Goal: Browse casually

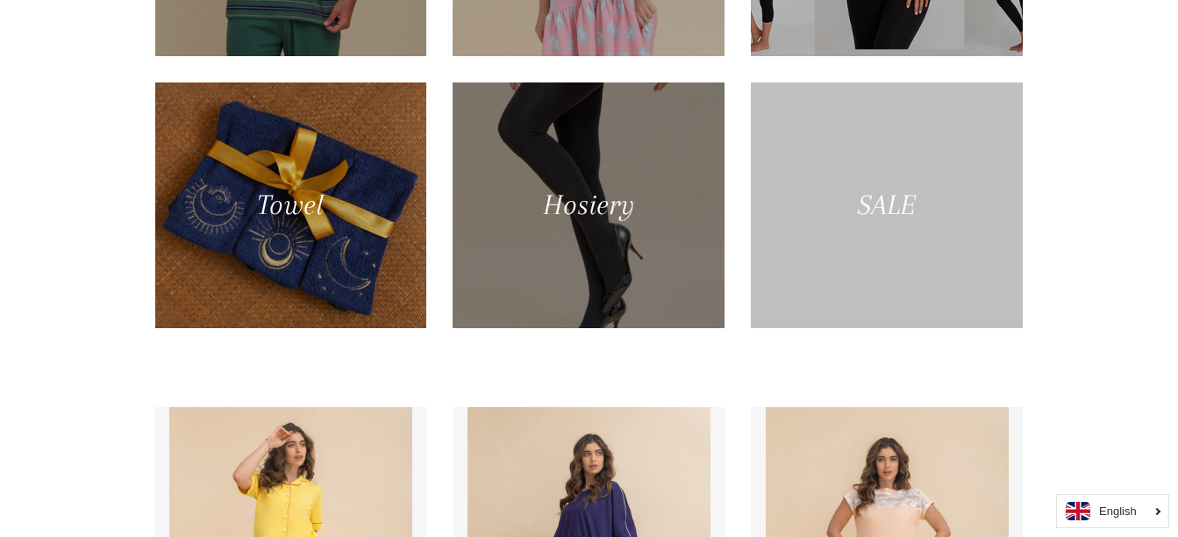
scroll to position [1228, 0]
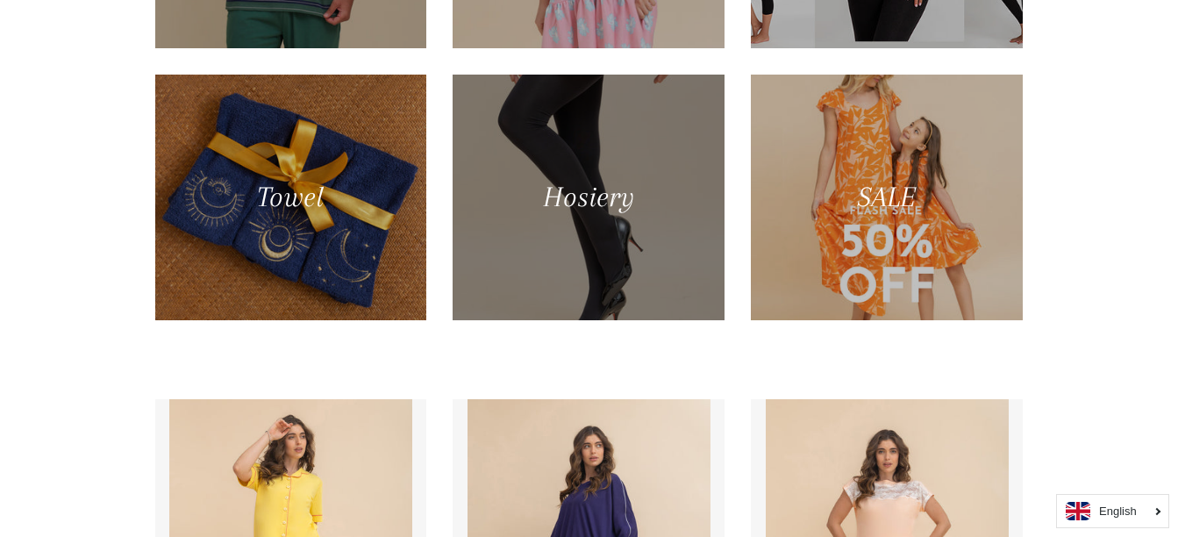
click at [640, 196] on div at bounding box center [589, 197] width 280 height 253
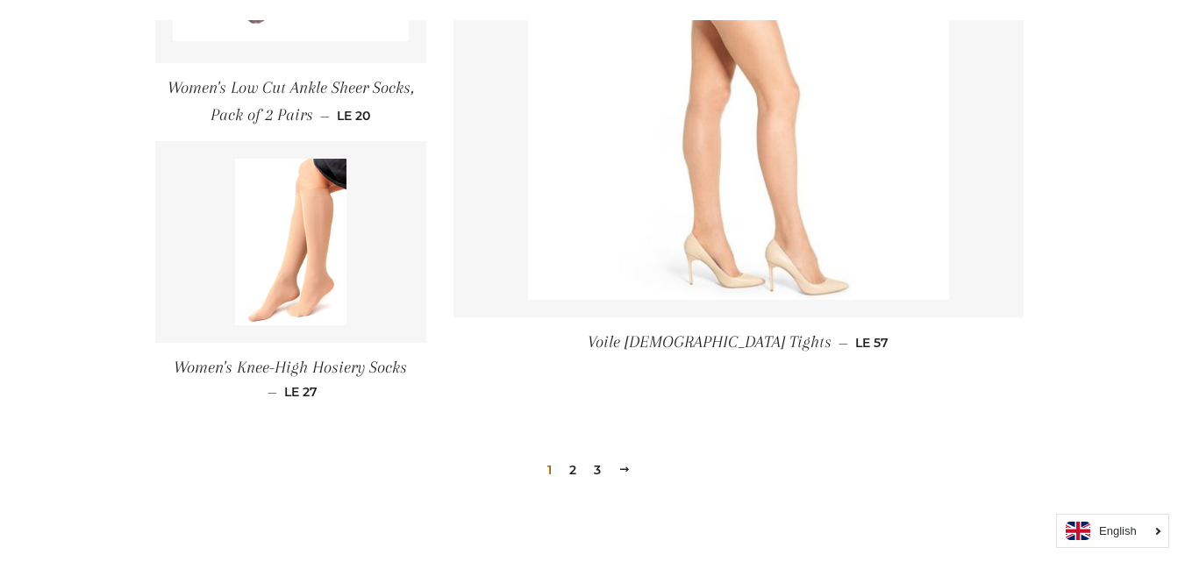
scroll to position [2543, 0]
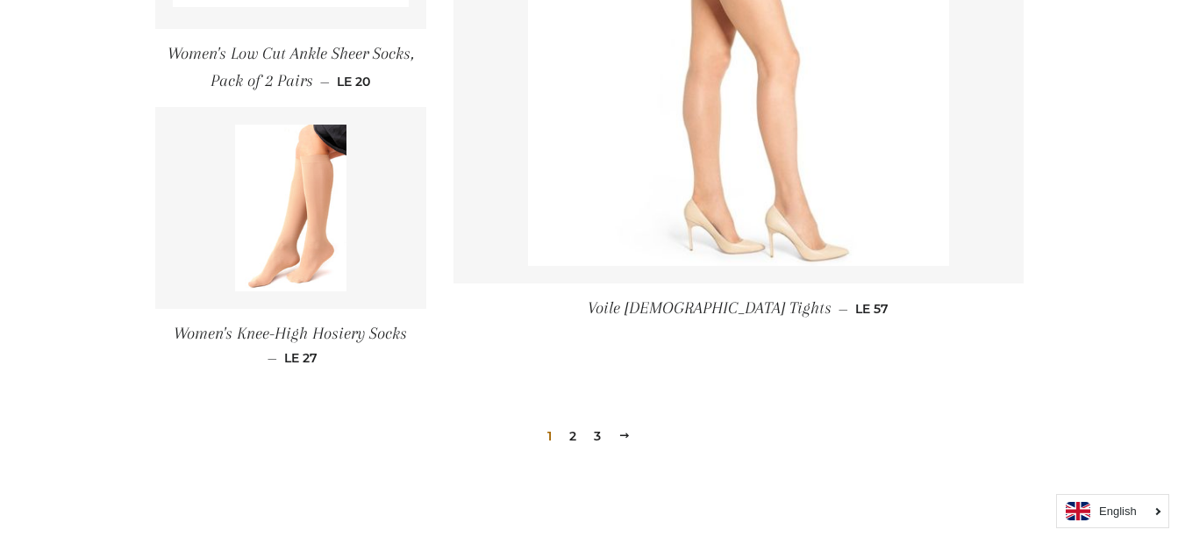
click at [573, 438] on link "2" at bounding box center [572, 436] width 21 height 26
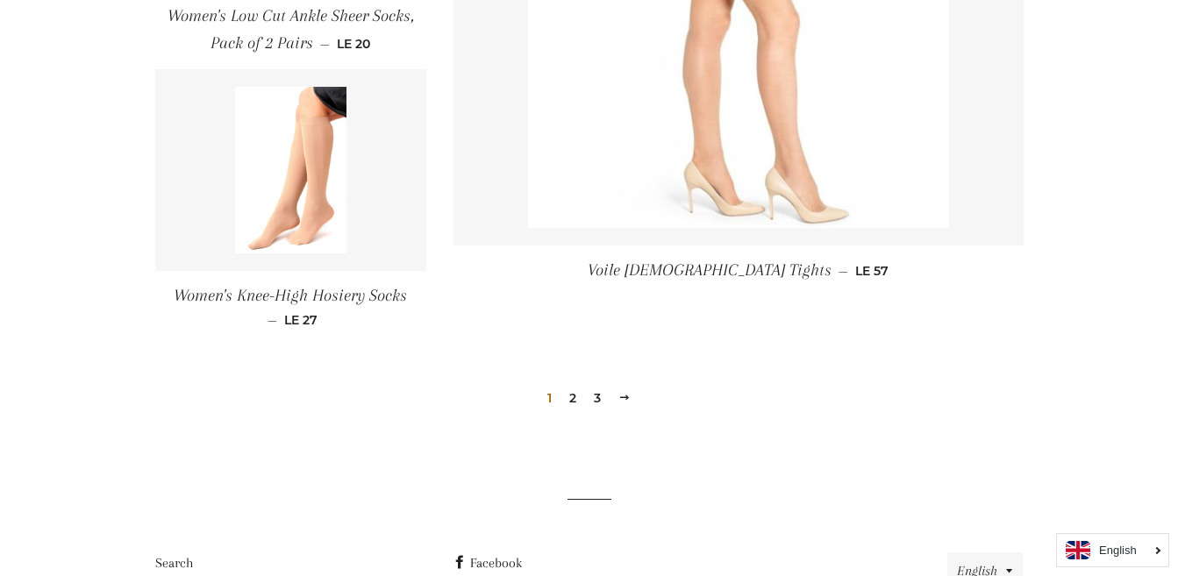
scroll to position [2432, 0]
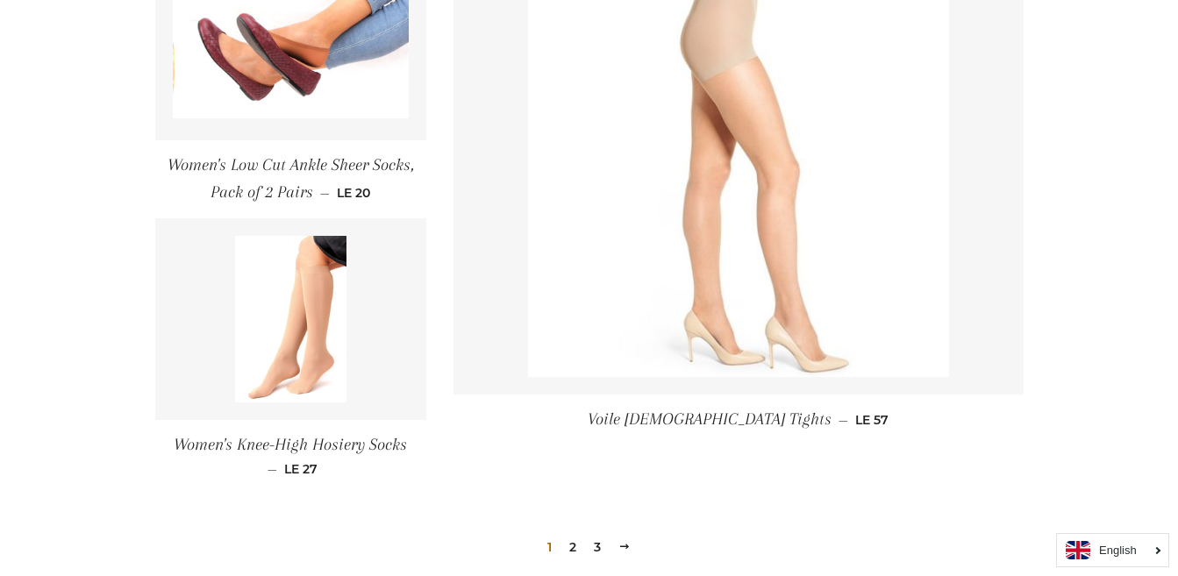
click at [572, 536] on link "2" at bounding box center [572, 547] width 21 height 26
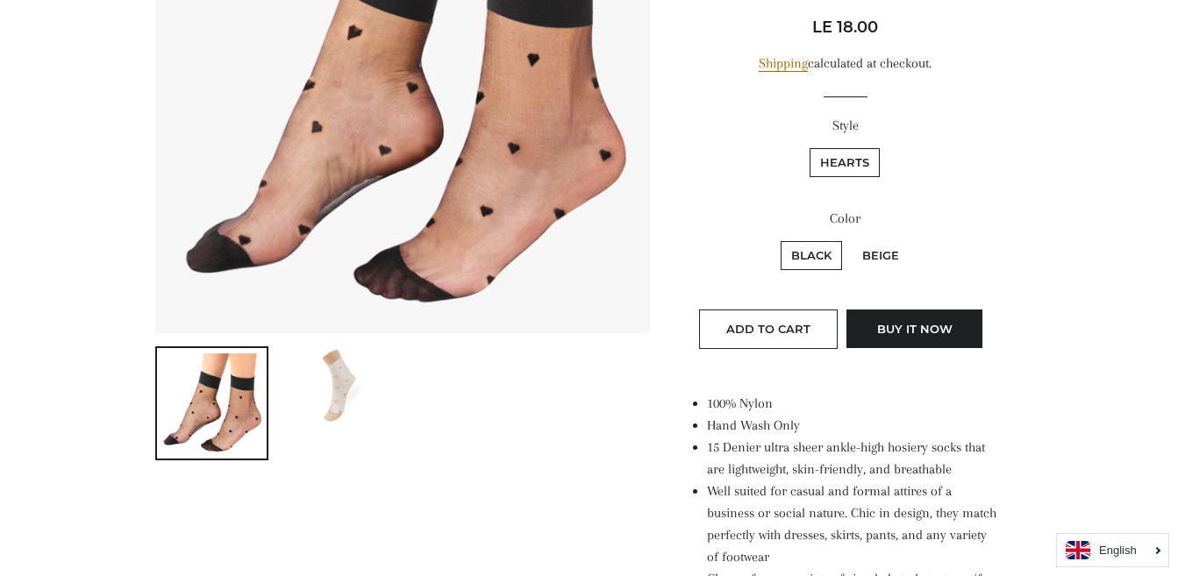
scroll to position [614, 0]
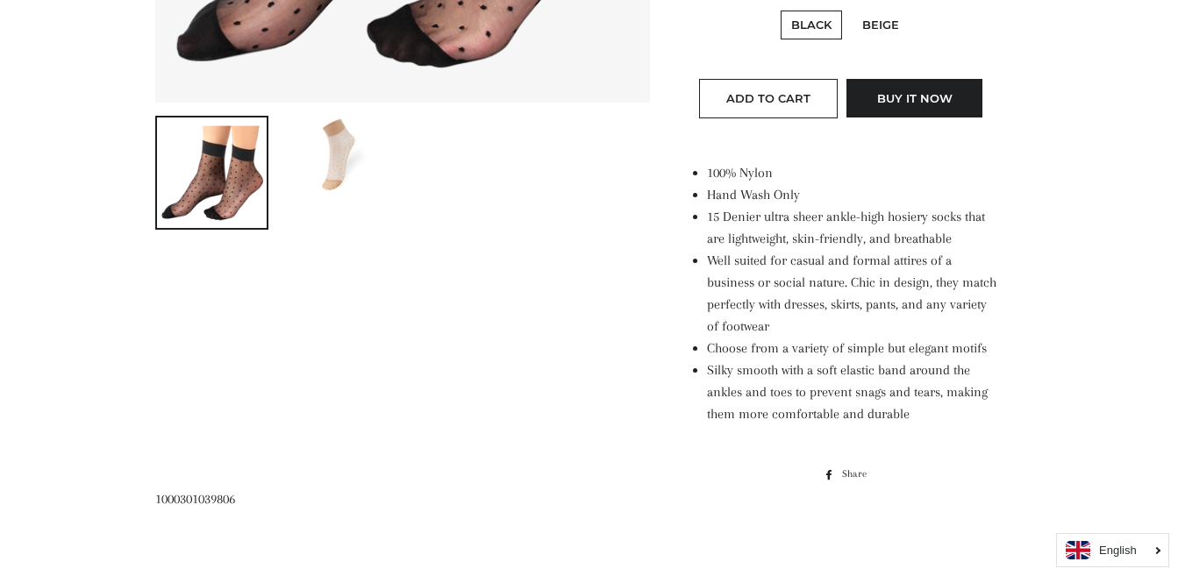
scroll to position [614, 0]
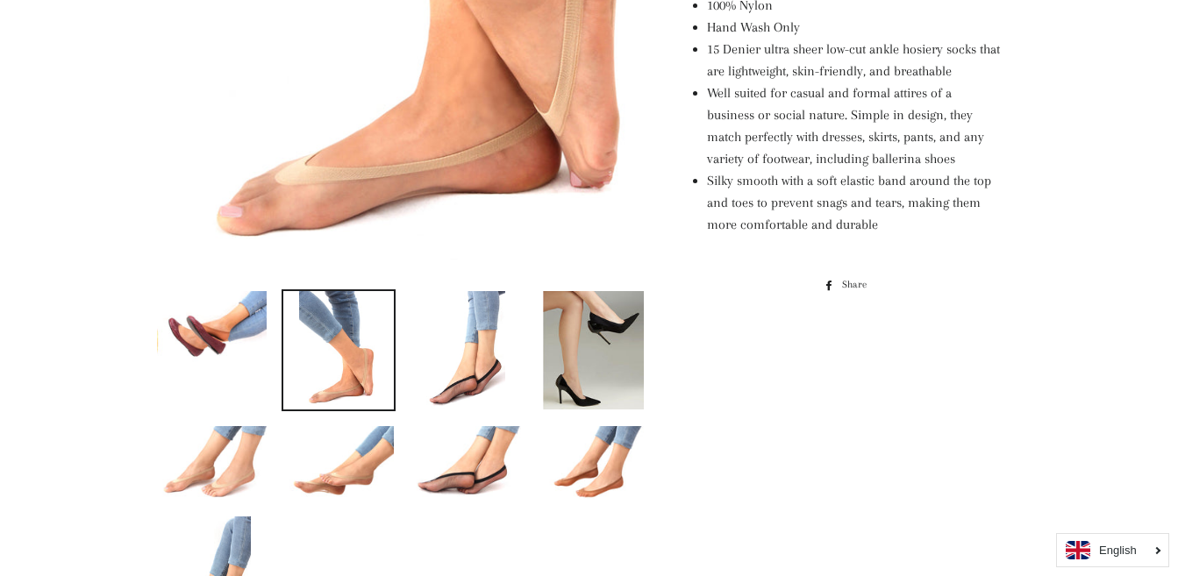
scroll to position [526, 0]
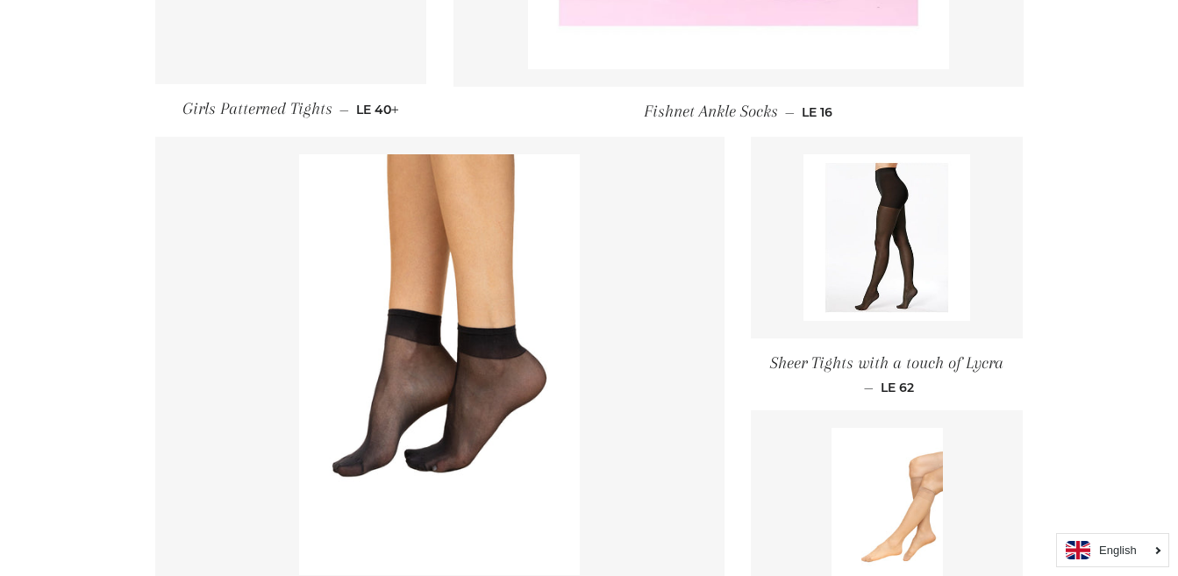
scroll to position [1754, 0]
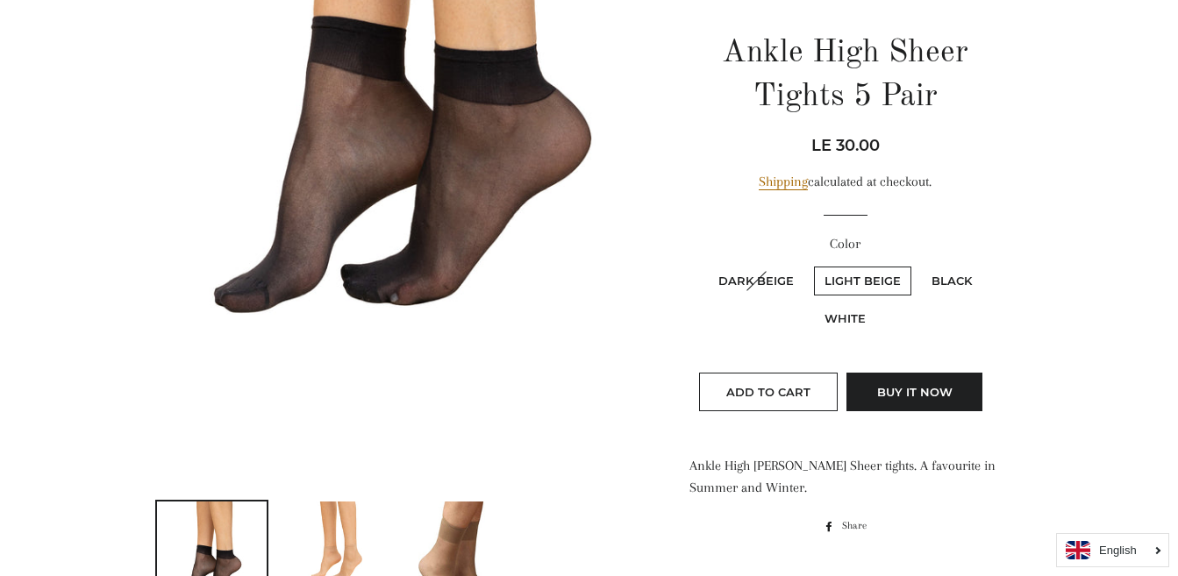
scroll to position [438, 0]
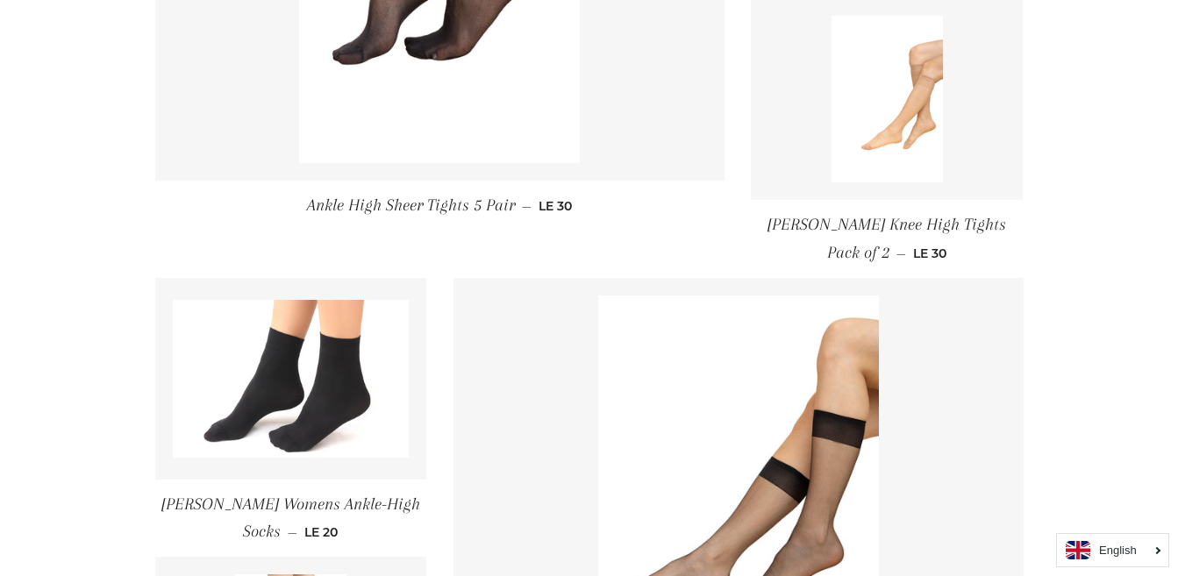
scroll to position [2104, 0]
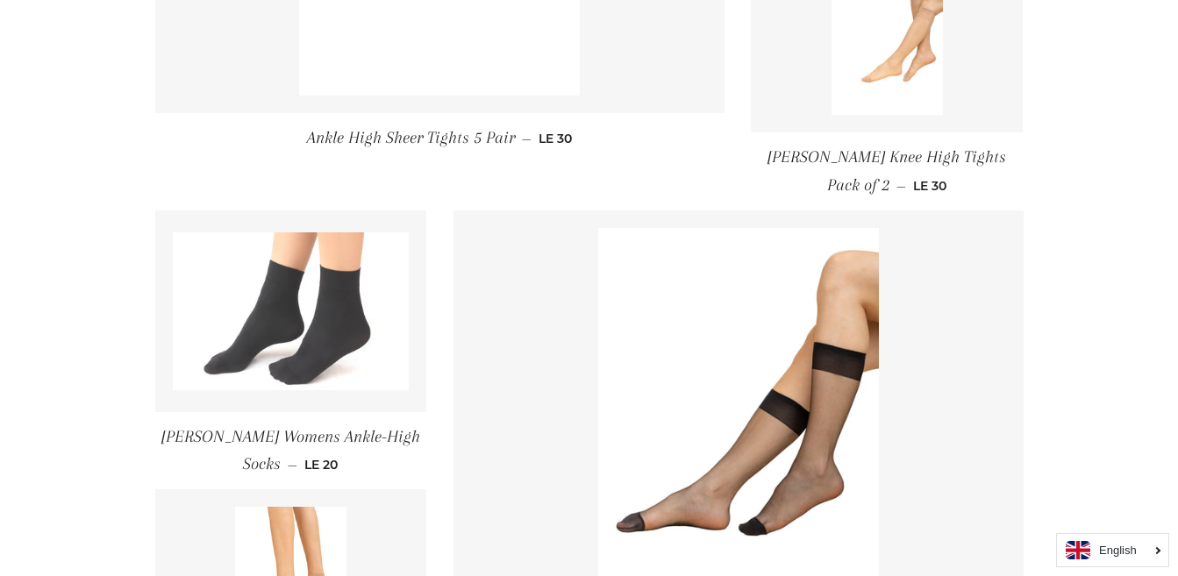
click at [319, 373] on img at bounding box center [291, 311] width 237 height 158
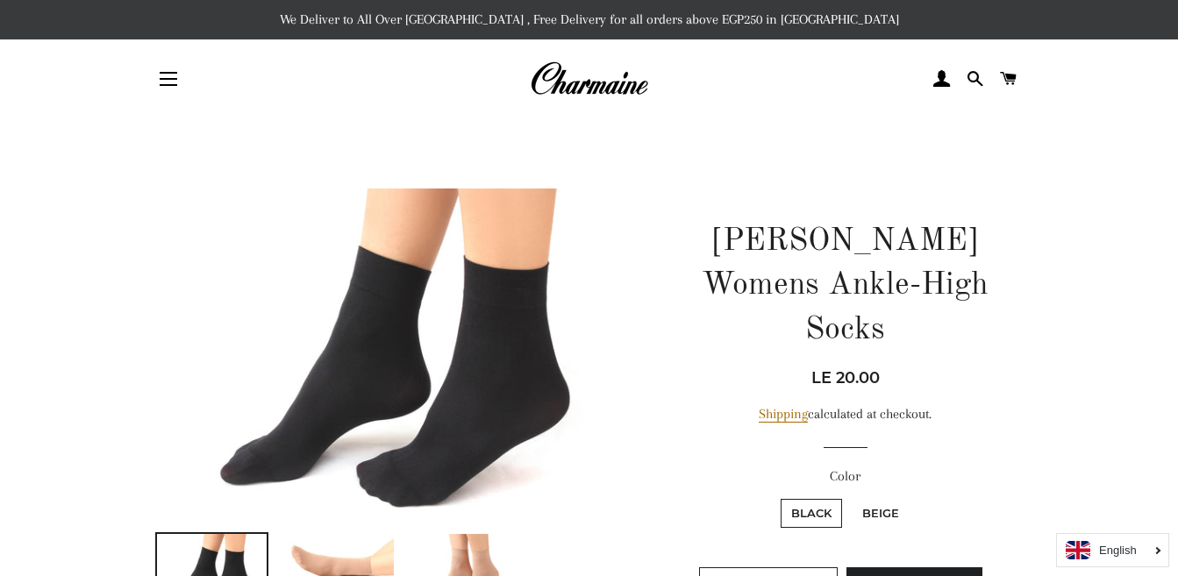
click at [595, 55] on div at bounding box center [588, 79] width 579 height 53
click at [595, 83] on img at bounding box center [589, 79] width 118 height 39
